Goal: Task Accomplishment & Management: Manage account settings

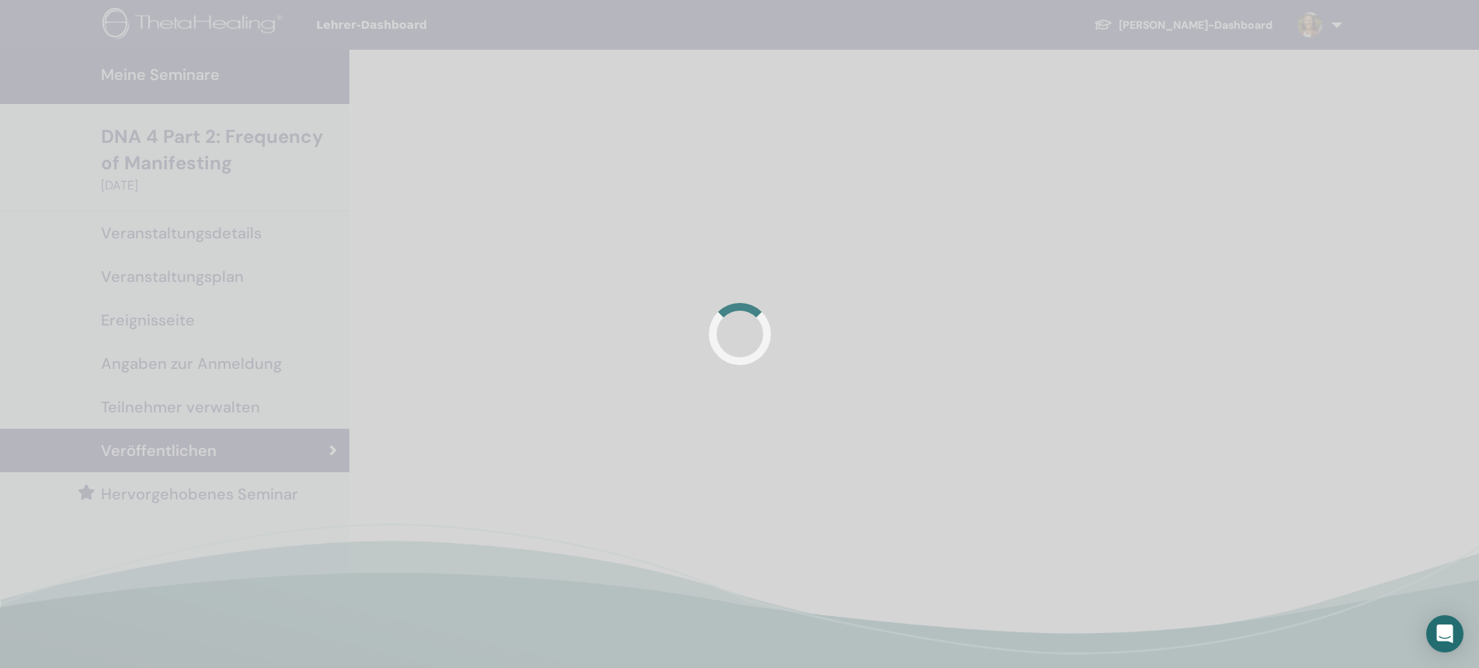
scroll to position [137, 0]
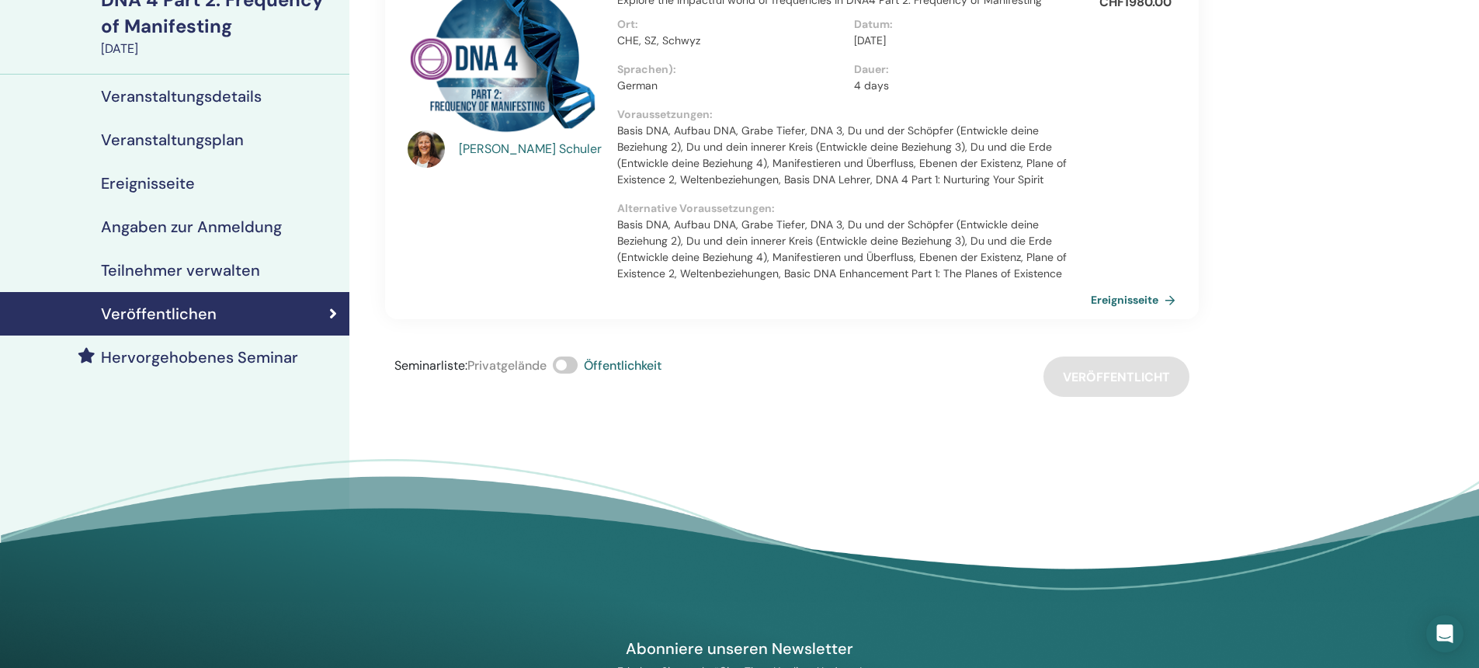
click at [201, 228] on h4 "Angaben zur Anmeldung" at bounding box center [191, 226] width 181 height 19
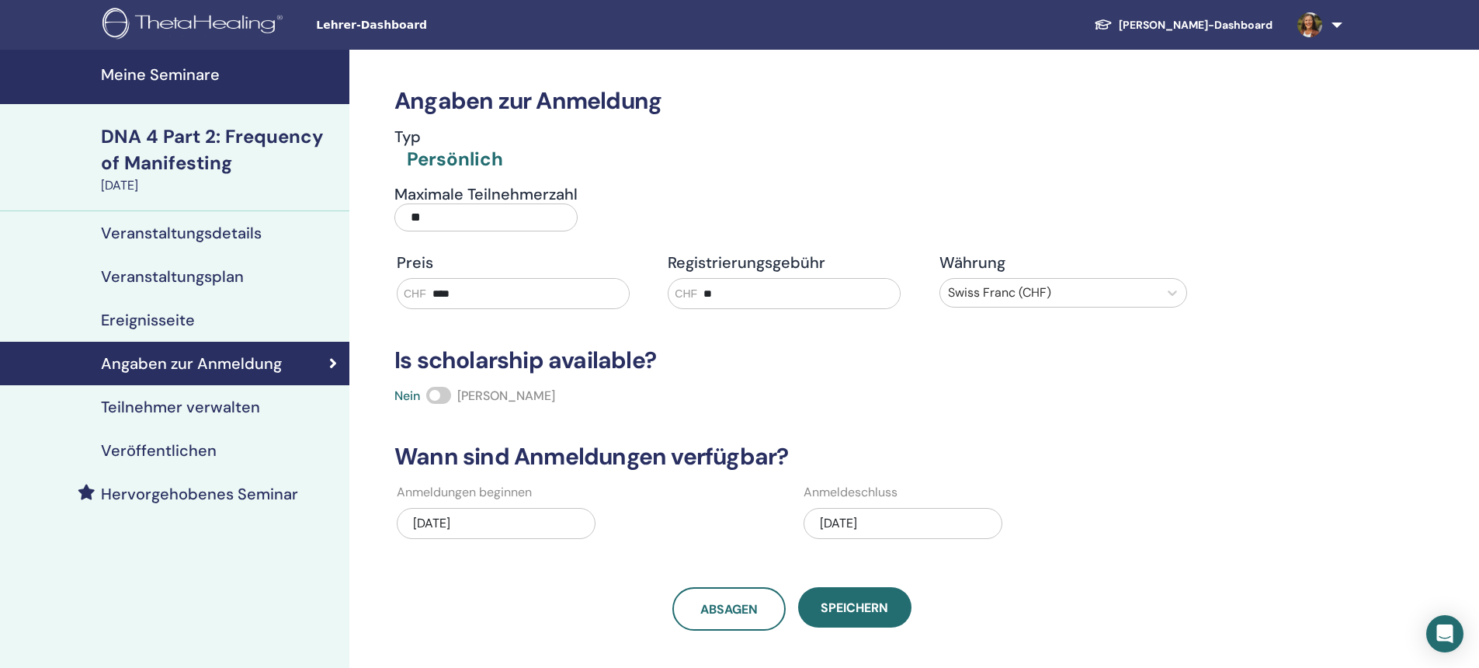
click at [149, 75] on h4 "Meine Seminare" at bounding box center [220, 74] width 239 height 19
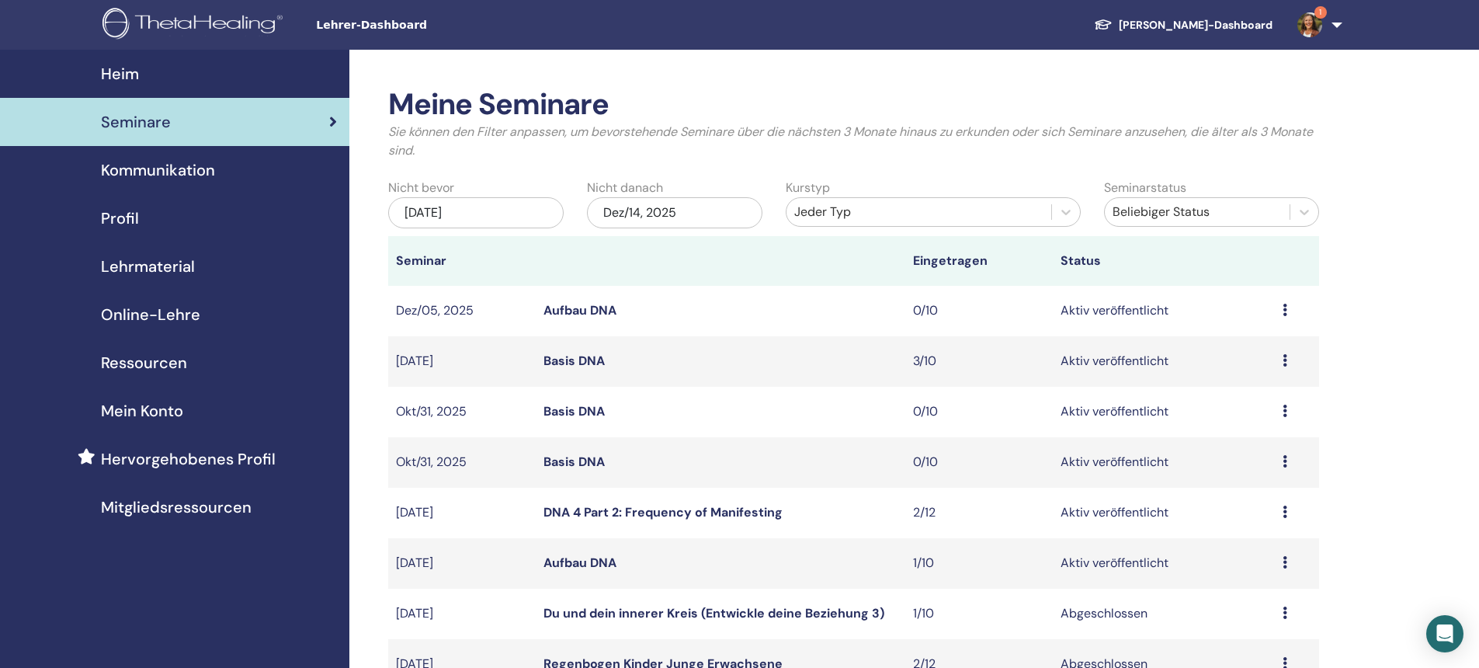
click at [1286, 512] on icon at bounding box center [1285, 511] width 5 height 12
click at [1253, 570] on link "Teilnehmer" at bounding box center [1244, 572] width 63 height 16
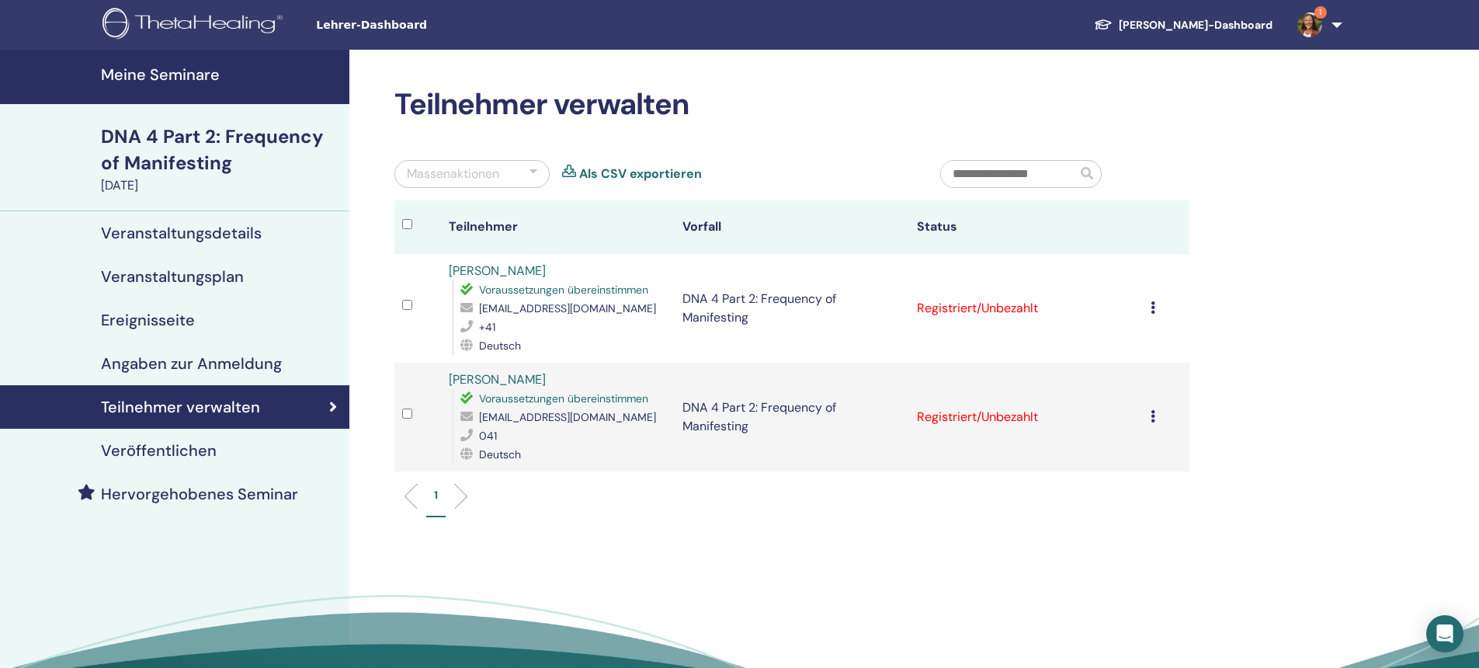
click at [499, 270] on link "[PERSON_NAME]" at bounding box center [497, 270] width 97 height 16
click at [1153, 312] on icon at bounding box center [1153, 307] width 5 height 12
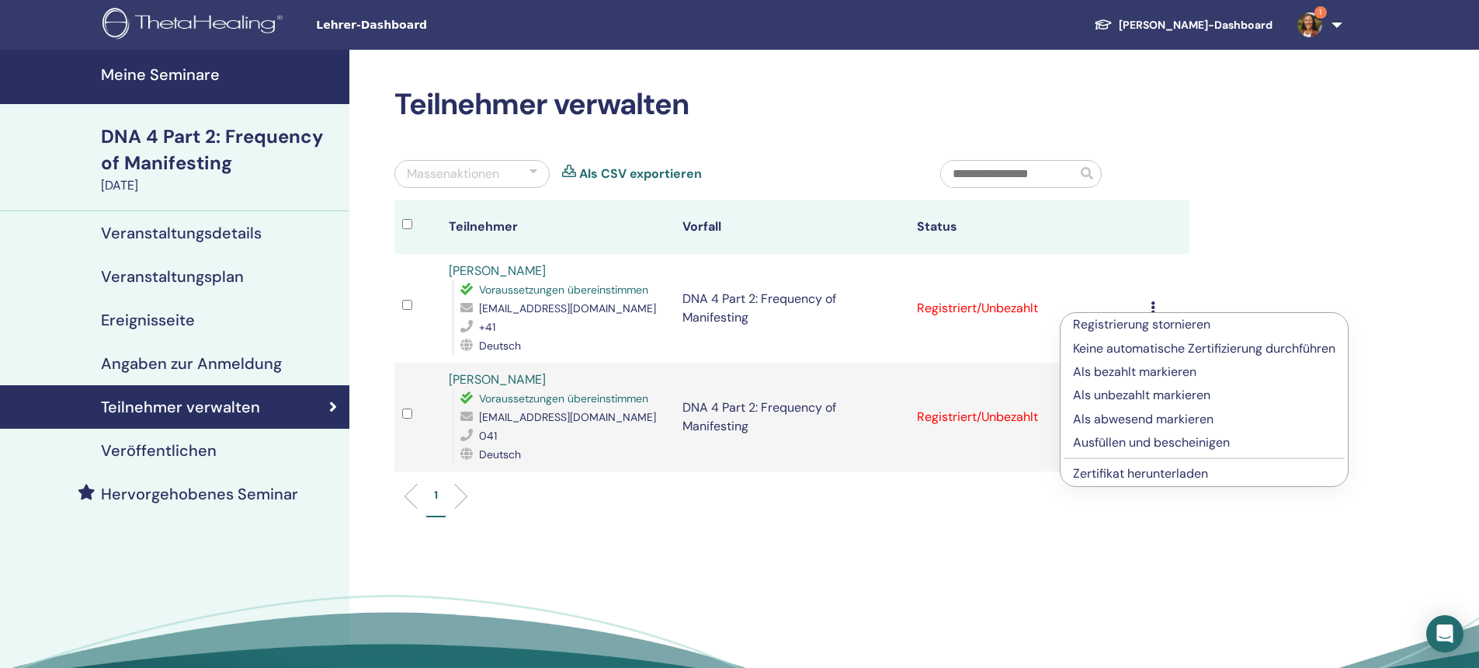
click at [1135, 469] on link "Zertifikat herunterladen" at bounding box center [1140, 473] width 135 height 16
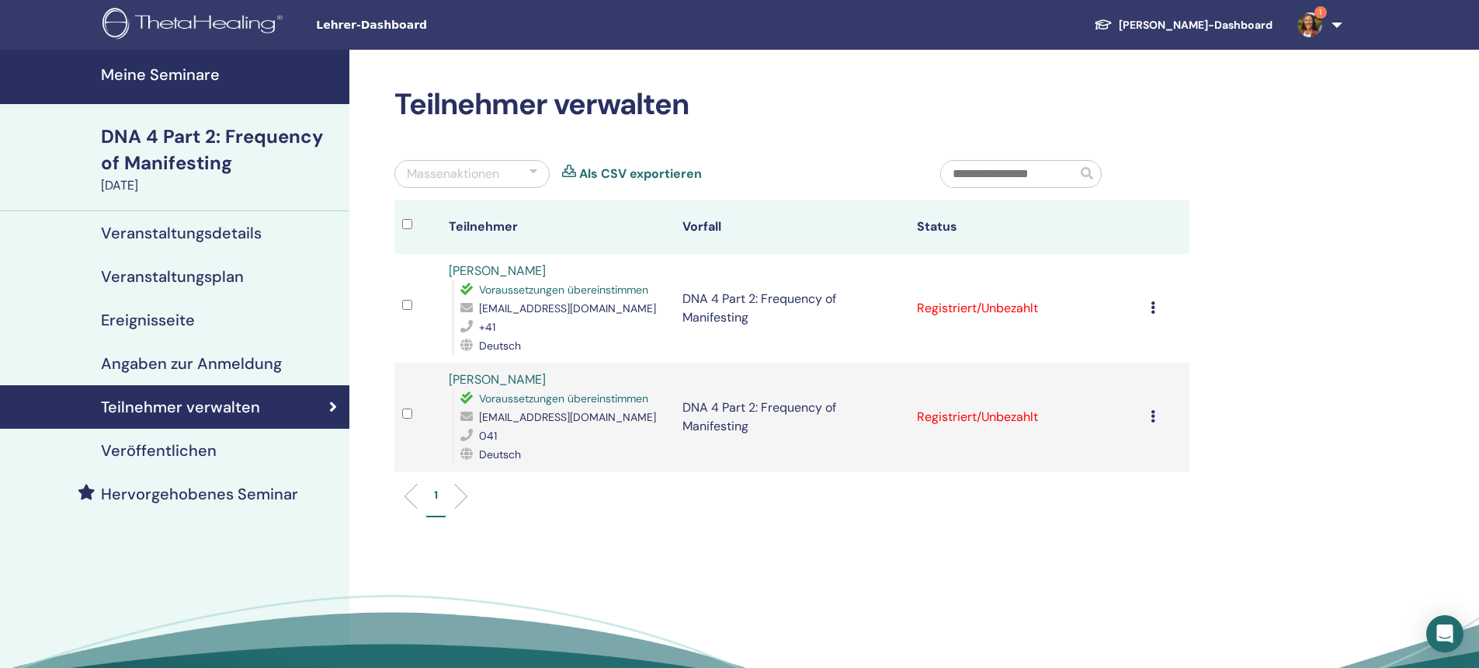
click at [1152, 416] on icon at bounding box center [1153, 416] width 5 height 12
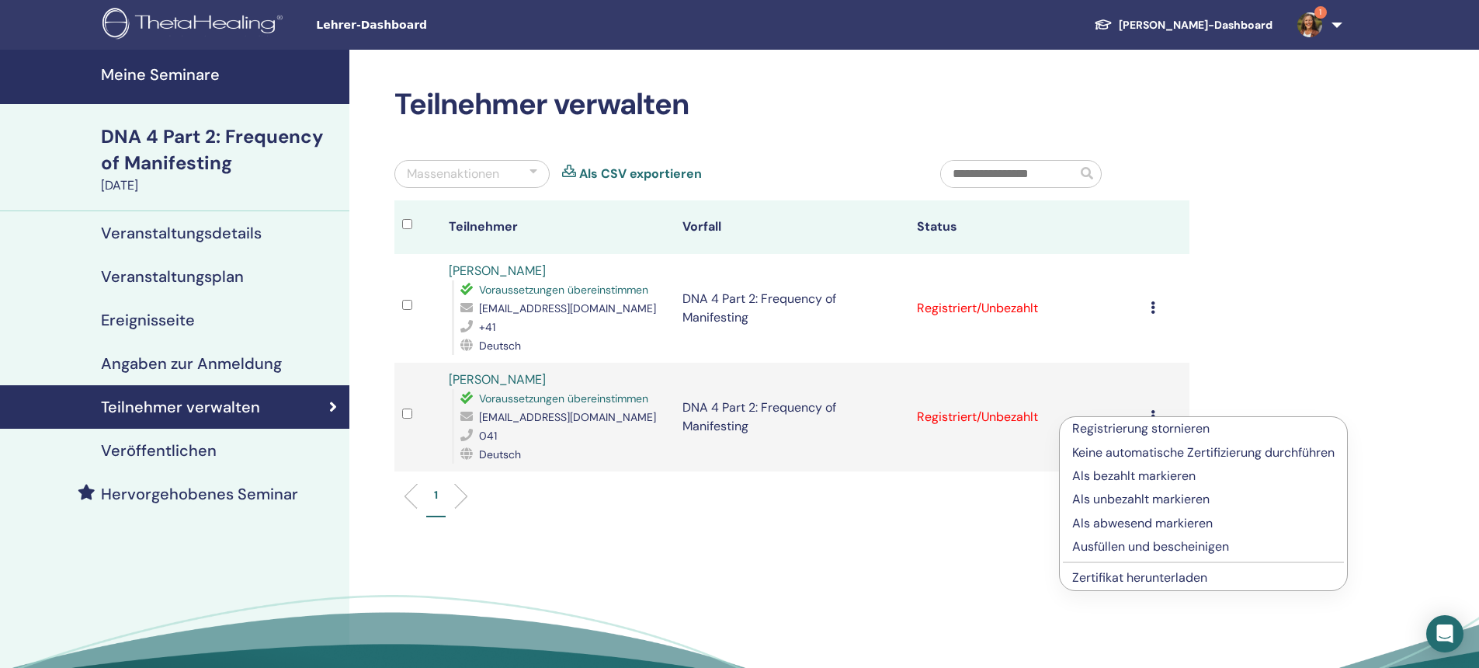
click at [1123, 575] on link "Zertifikat herunterladen" at bounding box center [1139, 577] width 135 height 16
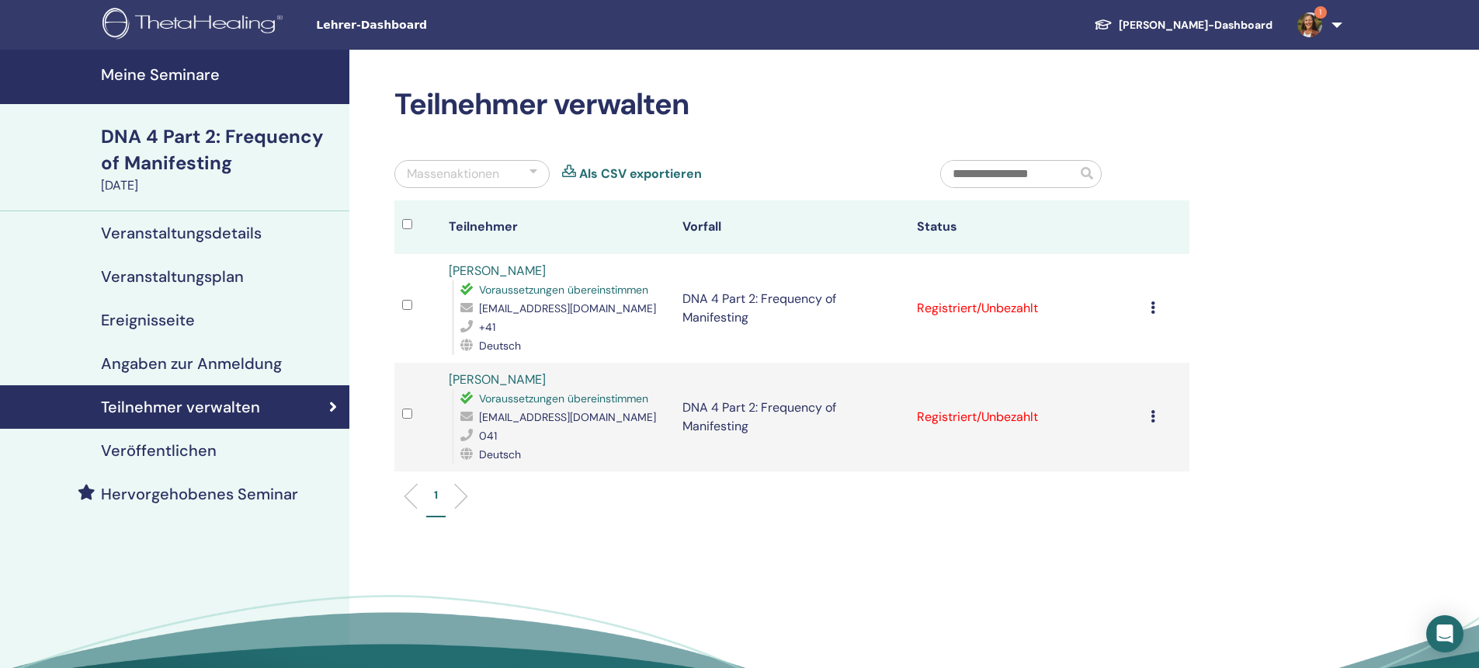
click at [123, 70] on h4 "Meine Seminare" at bounding box center [220, 74] width 239 height 19
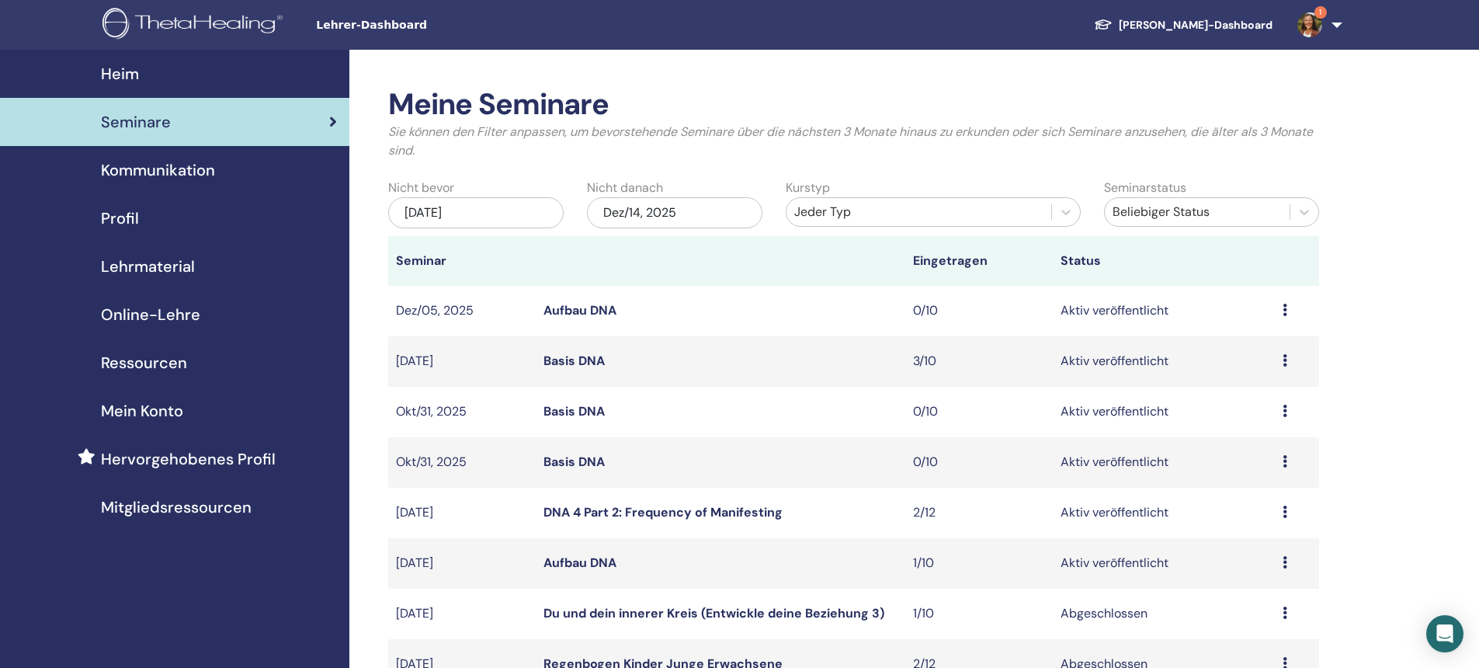
click at [1308, 24] on img at bounding box center [1309, 24] width 25 height 25
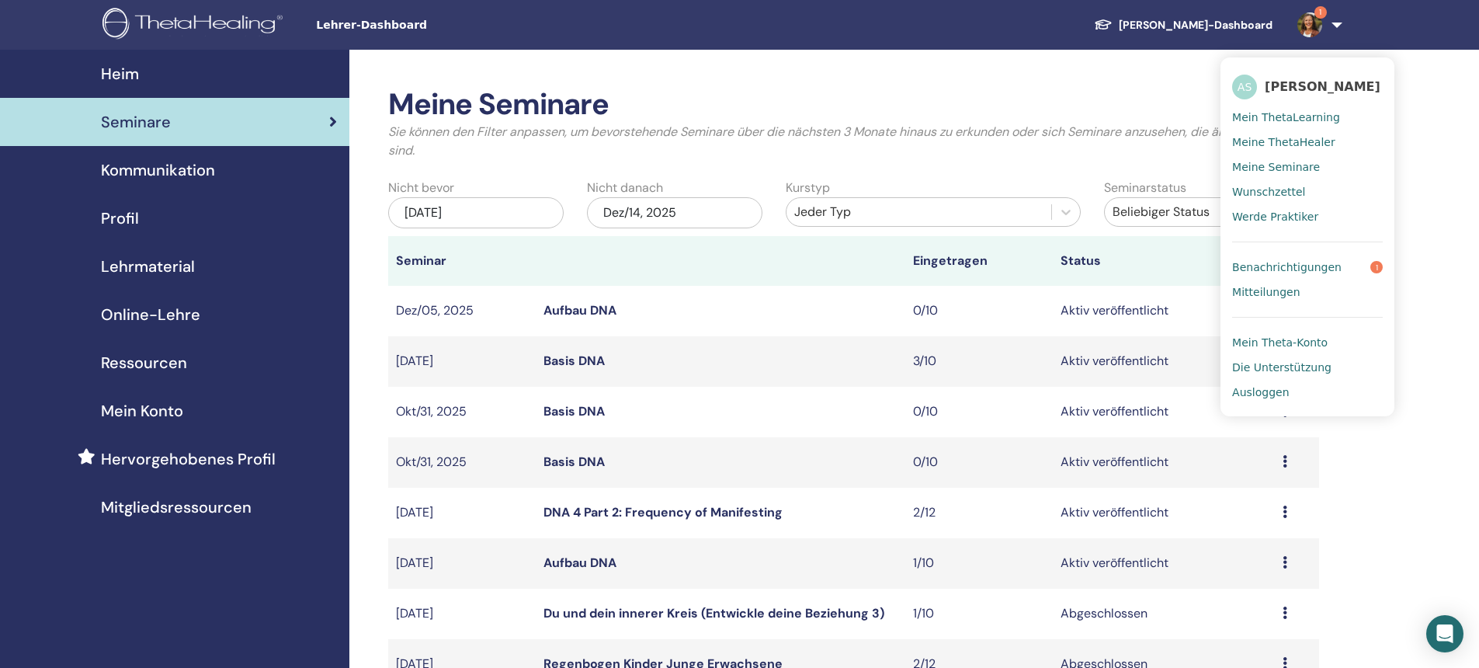
click at [1270, 388] on span "Ausloggen" at bounding box center [1260, 392] width 57 height 14
